Goal: Navigation & Orientation: Find specific page/section

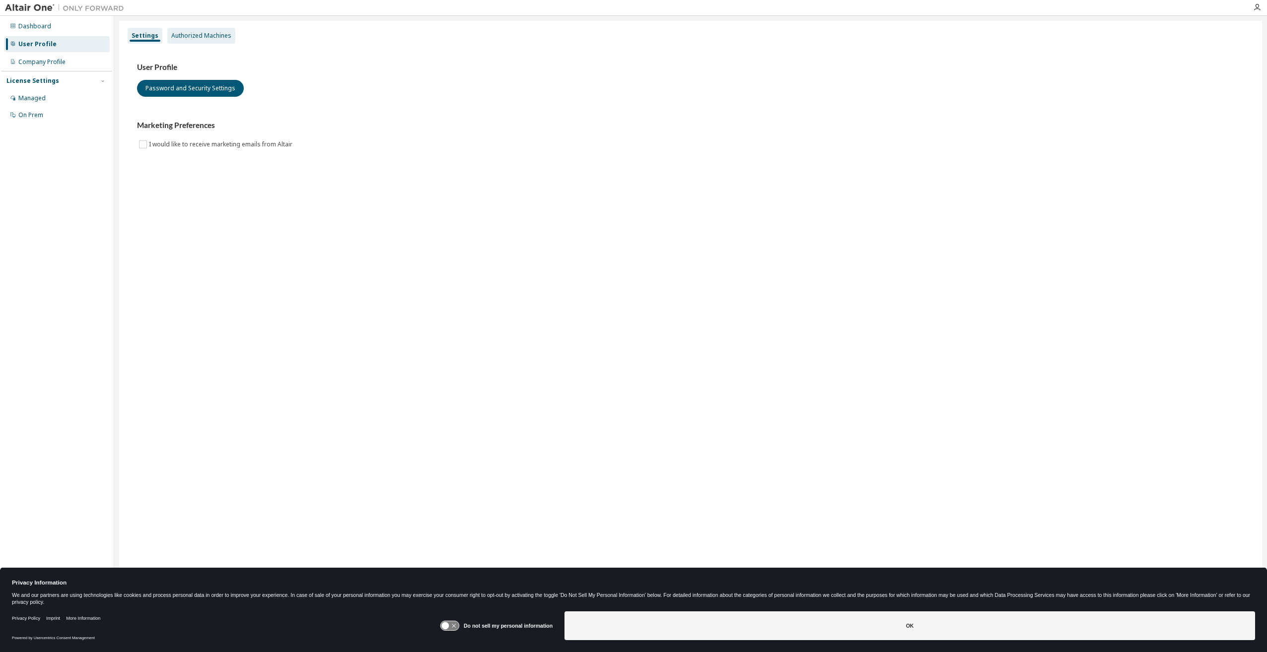
click at [215, 37] on div "Authorized Machines" at bounding box center [201, 36] width 60 height 8
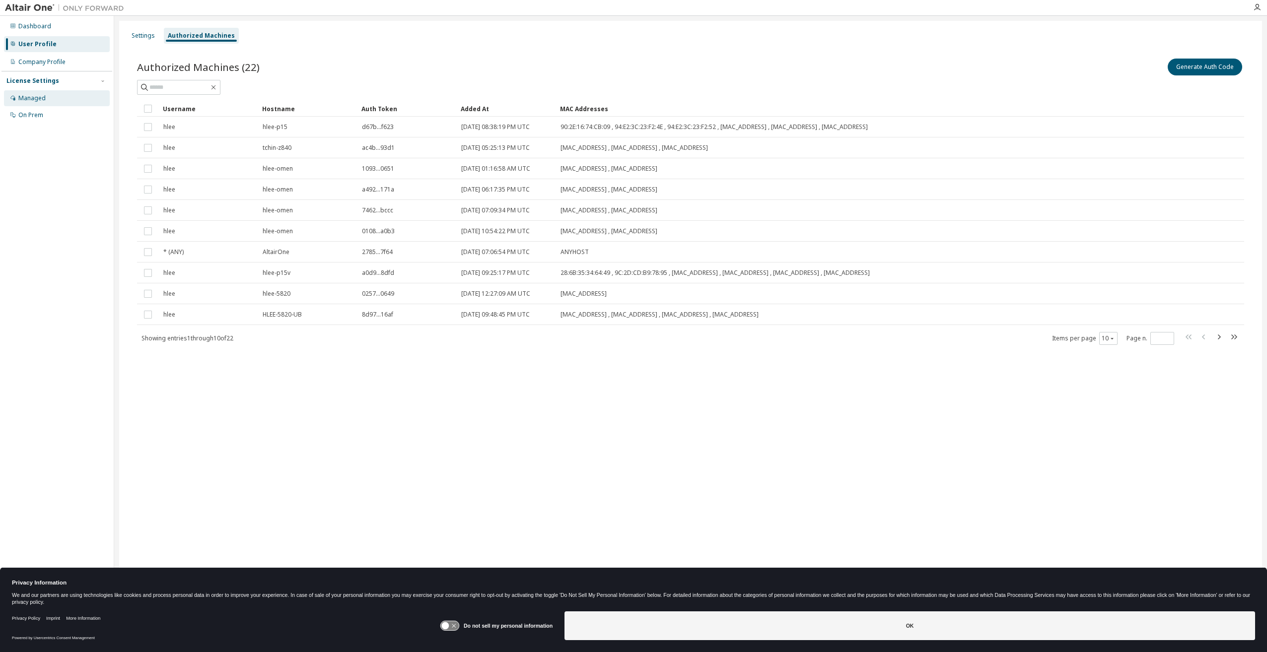
click at [25, 99] on div "Managed" at bounding box center [31, 98] width 27 height 8
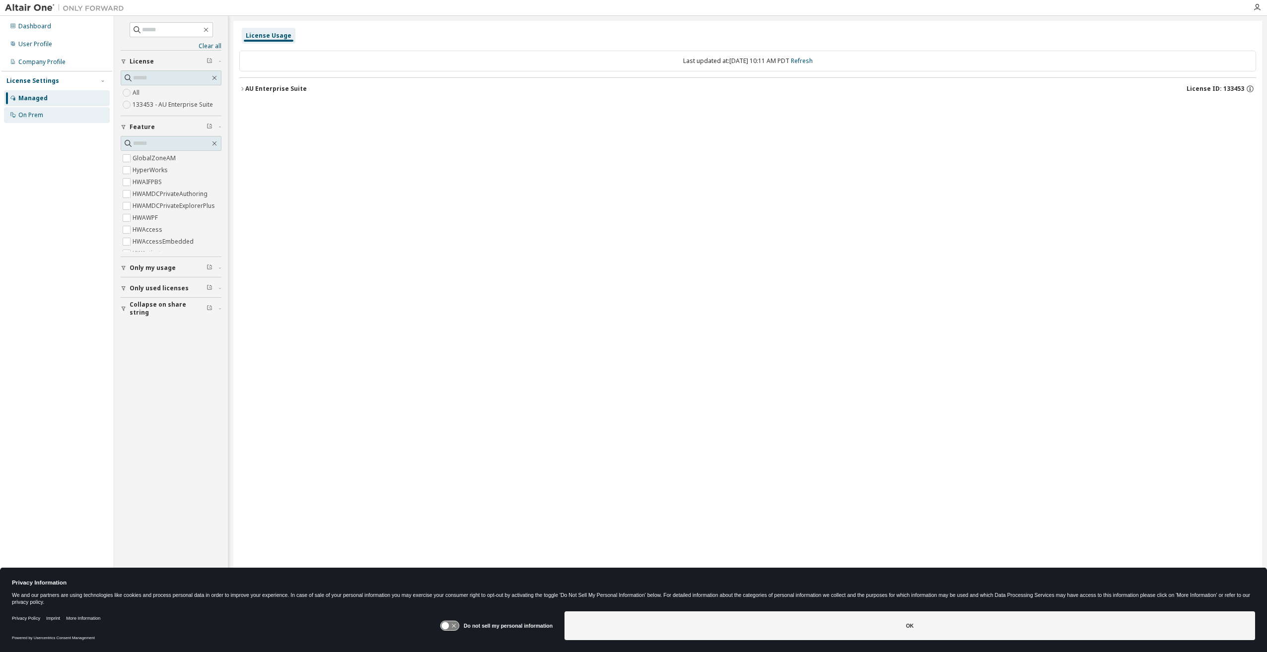
click at [52, 119] on div "On Prem" at bounding box center [57, 115] width 106 height 16
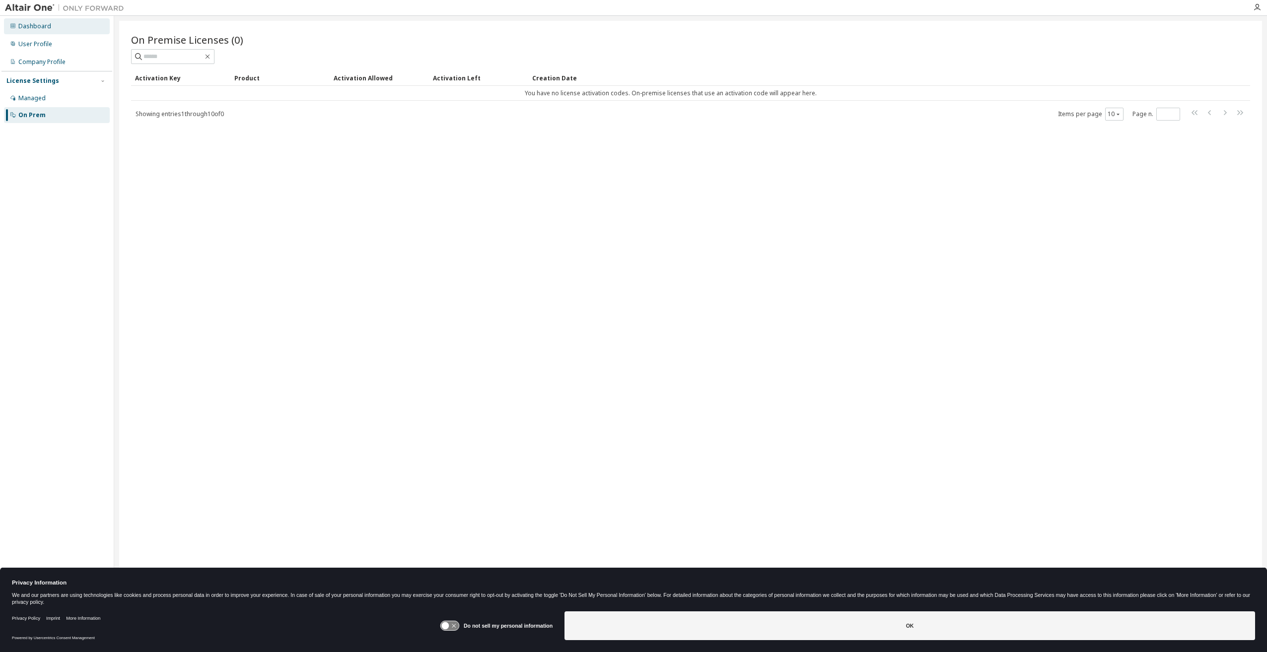
click at [22, 30] on div "Dashboard" at bounding box center [57, 26] width 106 height 16
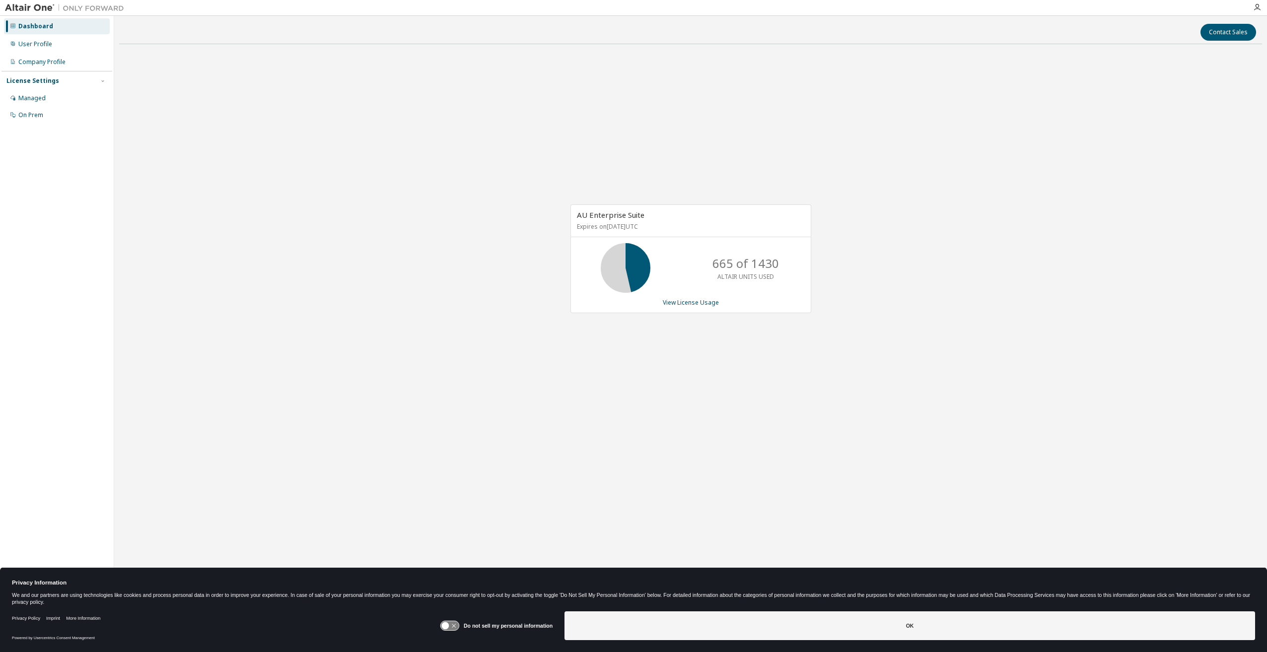
click at [35, 6] on img at bounding box center [67, 8] width 124 height 10
click at [648, 608] on div "Do not sell my personal information OK" at bounding box center [847, 627] width 815 height 39
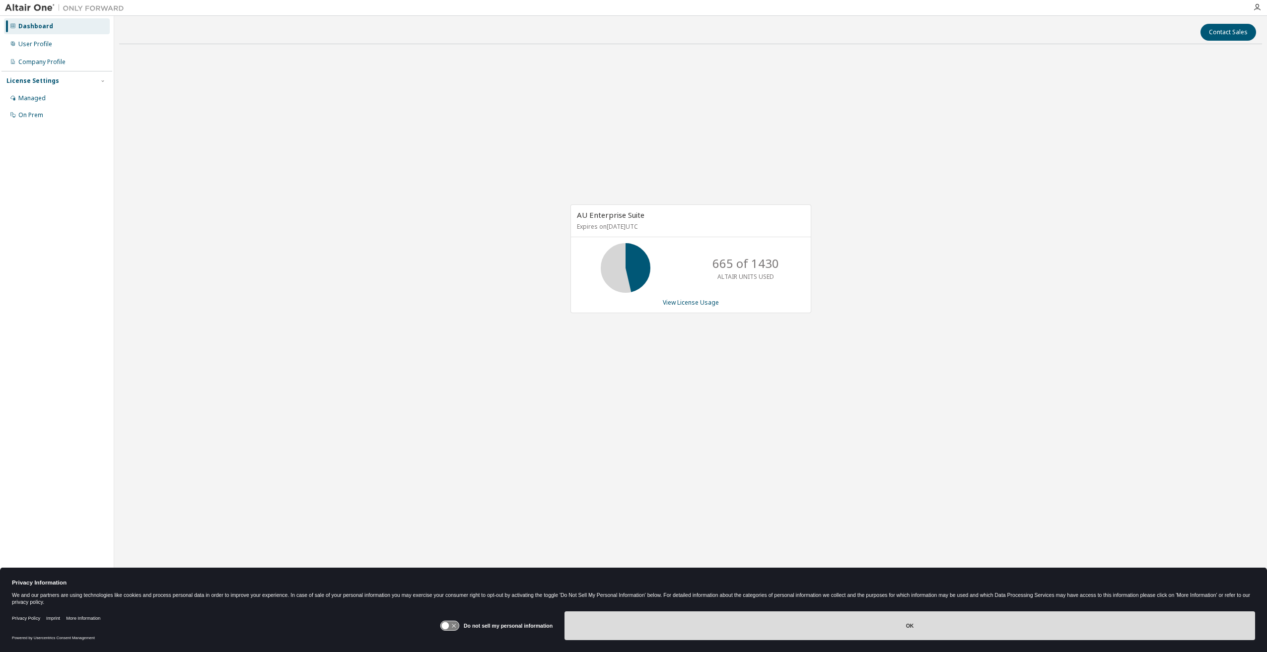
click at [638, 623] on button "OK" at bounding box center [909, 626] width 691 height 29
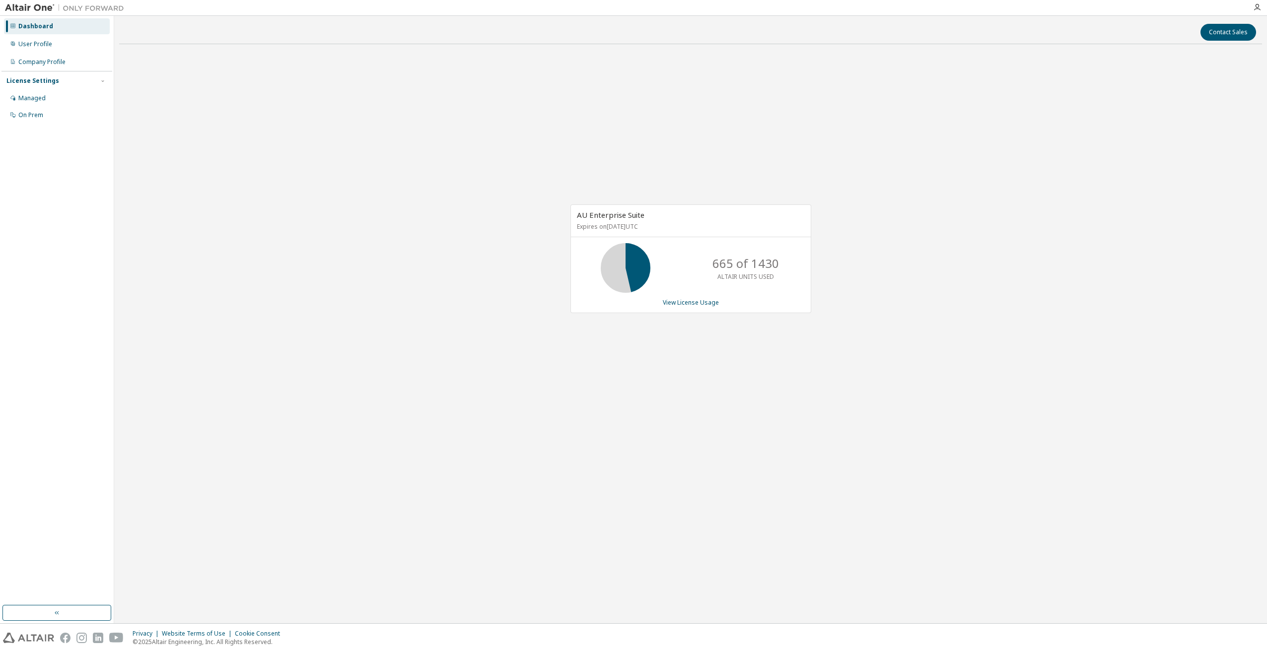
click at [48, 6] on img at bounding box center [67, 8] width 124 height 10
click at [40, 5] on img at bounding box center [67, 8] width 124 height 10
click at [1260, 5] on icon "button" at bounding box center [1257, 7] width 8 height 8
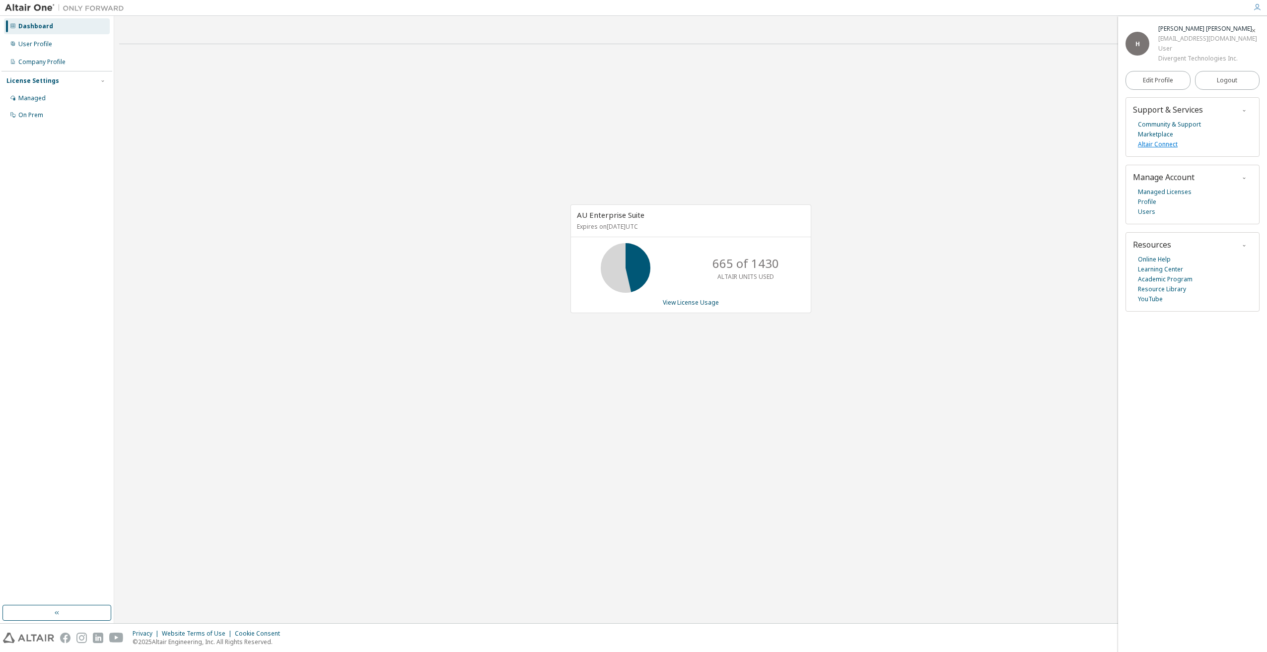
click at [1167, 146] on link "Altair Connect" at bounding box center [1158, 144] width 40 height 10
